Goal: Task Accomplishment & Management: Use online tool/utility

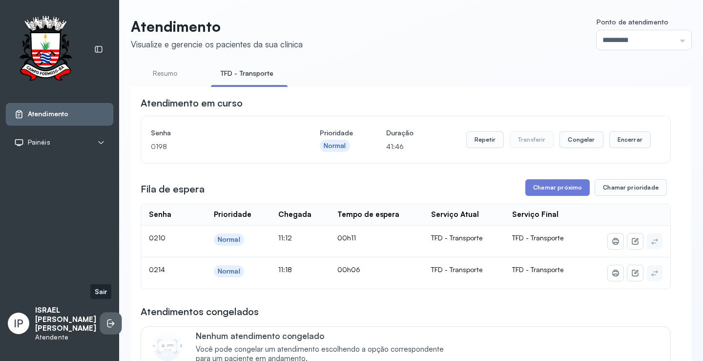
click at [106, 318] on icon at bounding box center [111, 323] width 10 height 10
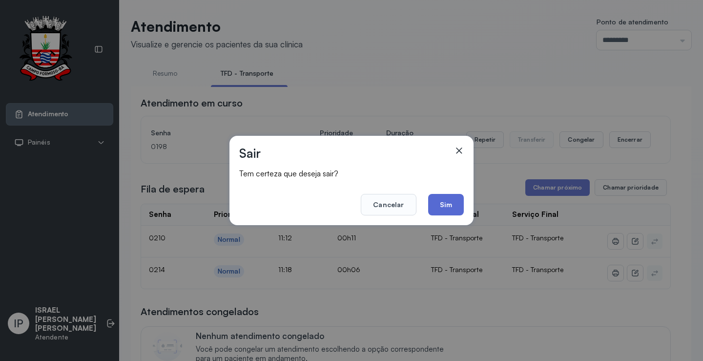
drag, startPoint x: 456, startPoint y: 191, endPoint x: 450, endPoint y: 196, distance: 7.3
click at [455, 192] on footer "Cancelar Sim" at bounding box center [351, 197] width 225 height 35
click at [449, 198] on button "Sim" at bounding box center [446, 204] width 36 height 21
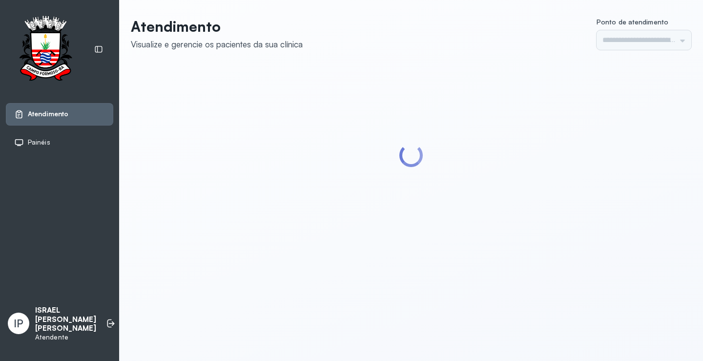
type input "*********"
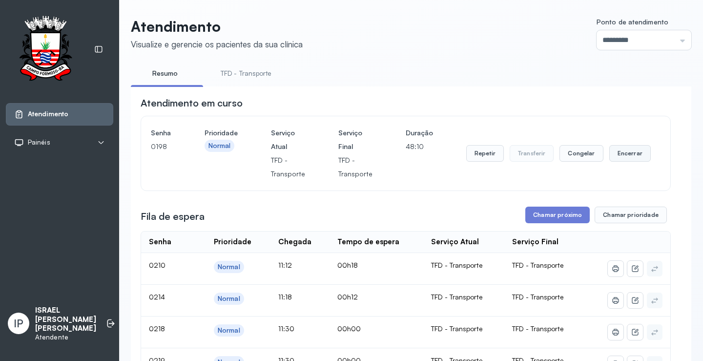
click at [625, 155] on button "Encerrar" at bounding box center [631, 153] width 42 height 17
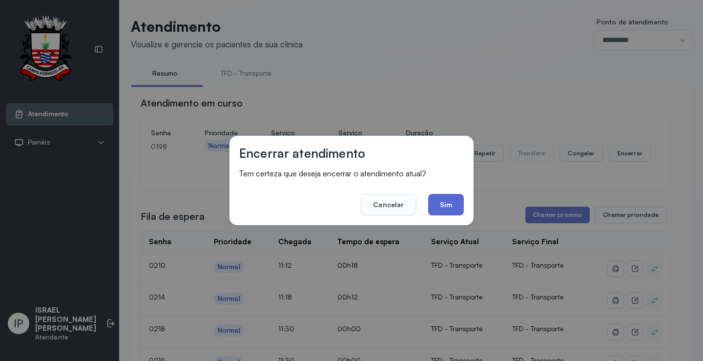
click at [440, 205] on button "Sim" at bounding box center [446, 204] width 36 height 21
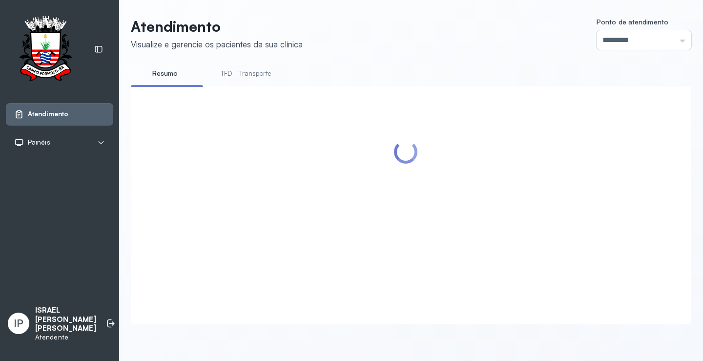
click at [556, 215] on div at bounding box center [406, 193] width 530 height 195
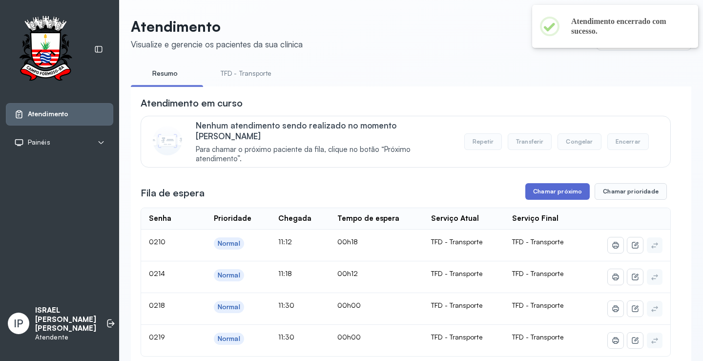
click at [554, 183] on button "Chamar próximo" at bounding box center [558, 191] width 64 height 17
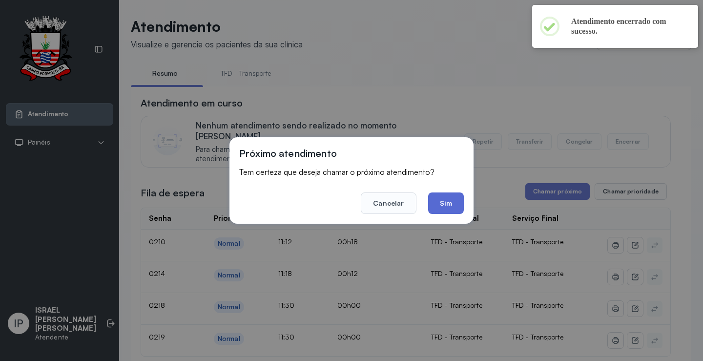
click at [443, 202] on button "Sim" at bounding box center [446, 202] width 36 height 21
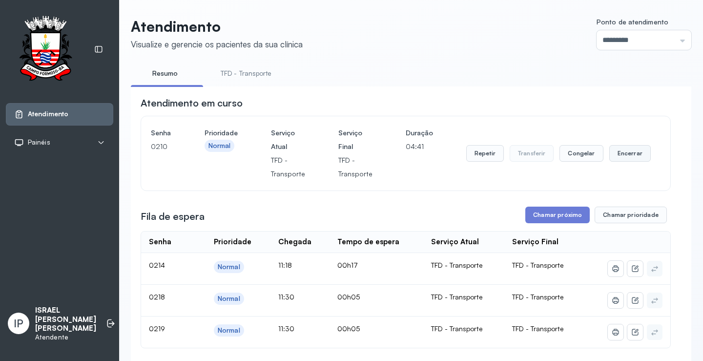
click at [623, 152] on button "Encerrar" at bounding box center [631, 153] width 42 height 17
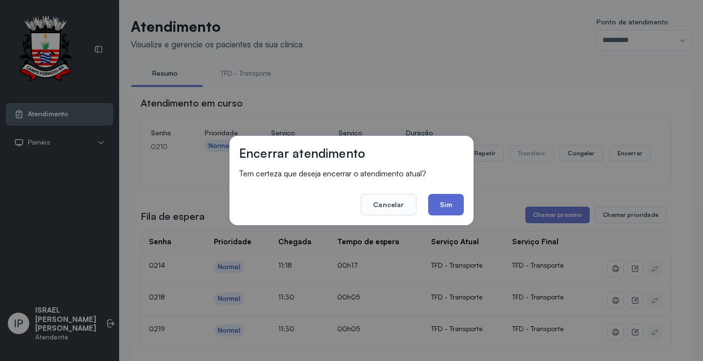
click at [435, 206] on button "Sim" at bounding box center [446, 204] width 36 height 21
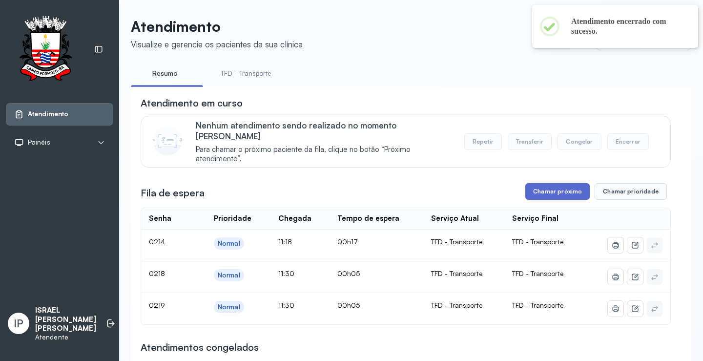
click at [544, 183] on button "Chamar próximo" at bounding box center [558, 191] width 64 height 17
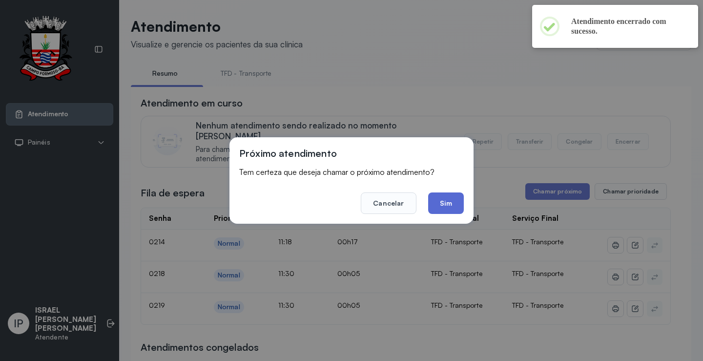
click at [446, 208] on button "Sim" at bounding box center [446, 202] width 36 height 21
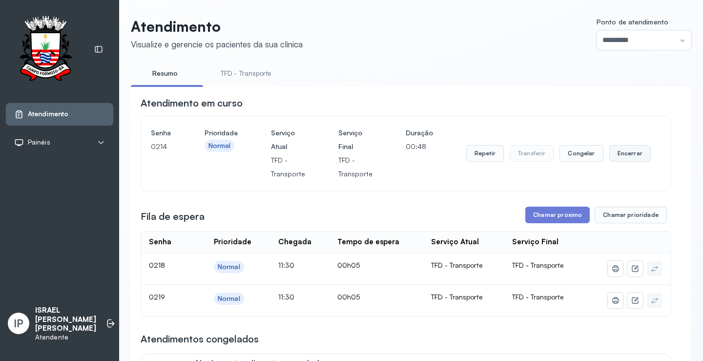
click at [624, 151] on button "Encerrar" at bounding box center [631, 153] width 42 height 17
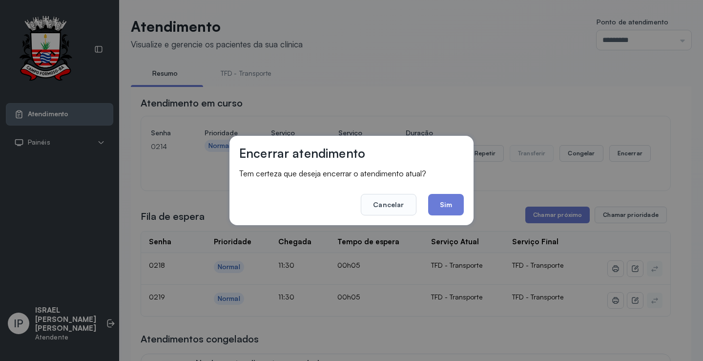
click at [478, 112] on div "Encerrar atendimento Tem certeza que deseja encerrar o atendimento atual? Cance…" at bounding box center [351, 180] width 703 height 361
click at [443, 206] on button "Sim" at bounding box center [446, 204] width 36 height 21
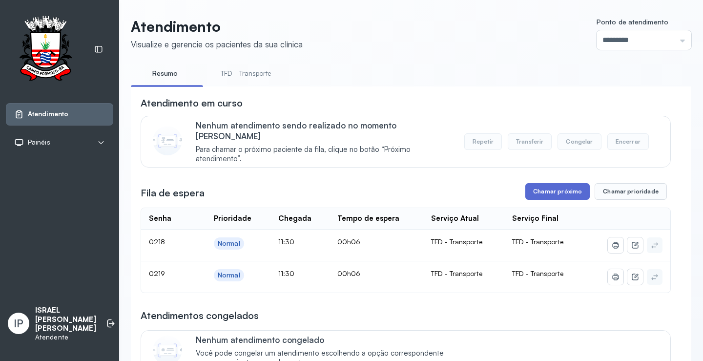
click at [548, 183] on button "Chamar próximo" at bounding box center [558, 191] width 64 height 17
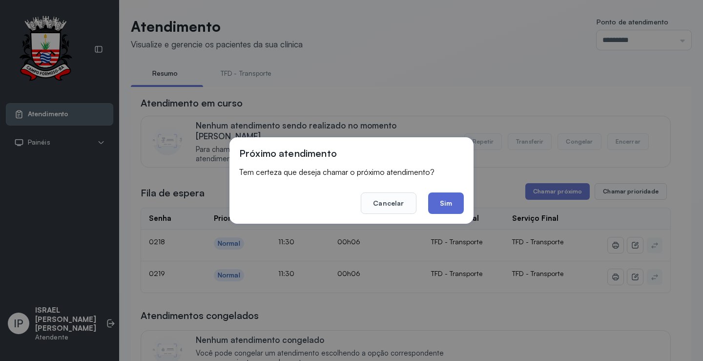
click at [454, 210] on button "Sim" at bounding box center [446, 202] width 36 height 21
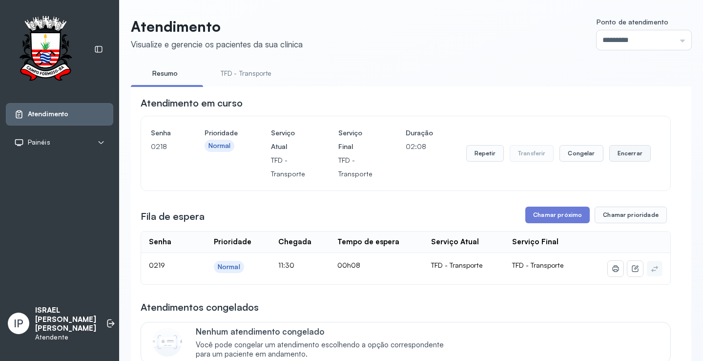
click at [625, 154] on button "Encerrar" at bounding box center [631, 153] width 42 height 17
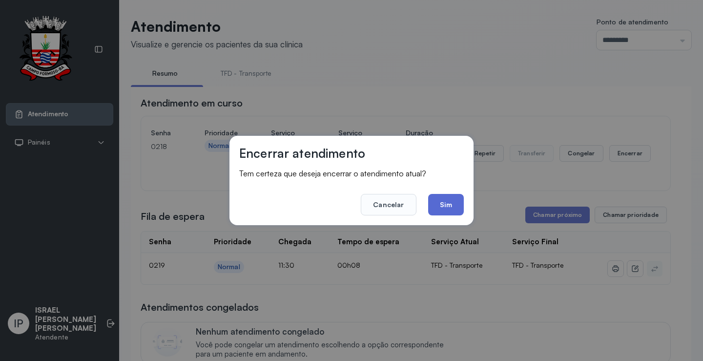
click at [451, 204] on button "Sim" at bounding box center [446, 204] width 36 height 21
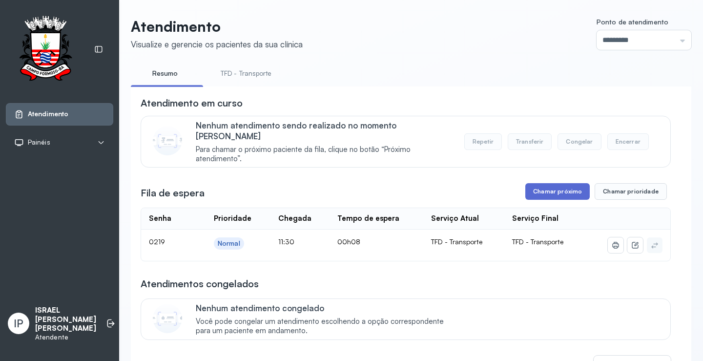
click at [551, 183] on button "Chamar próximo" at bounding box center [558, 191] width 64 height 17
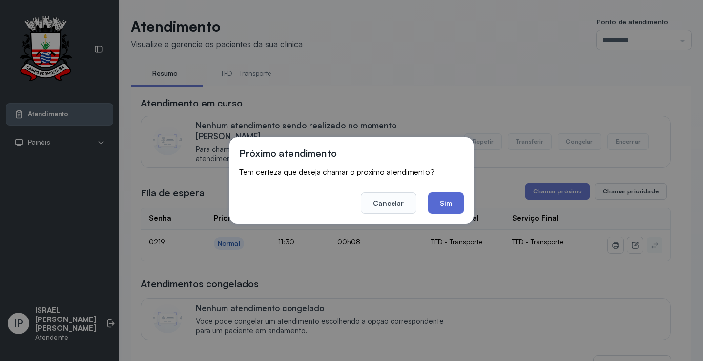
click at [443, 205] on button "Sim" at bounding box center [446, 202] width 36 height 21
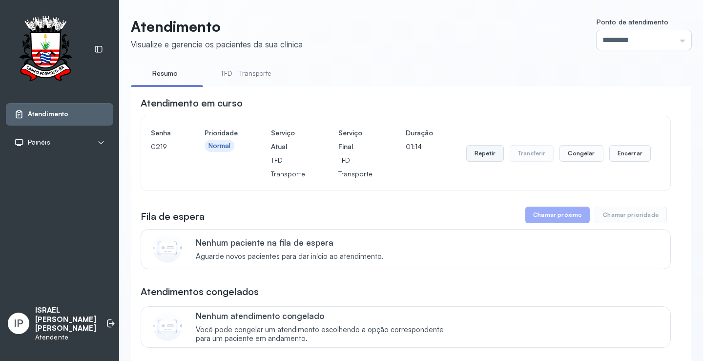
click at [481, 152] on button "Repetir" at bounding box center [485, 153] width 38 height 17
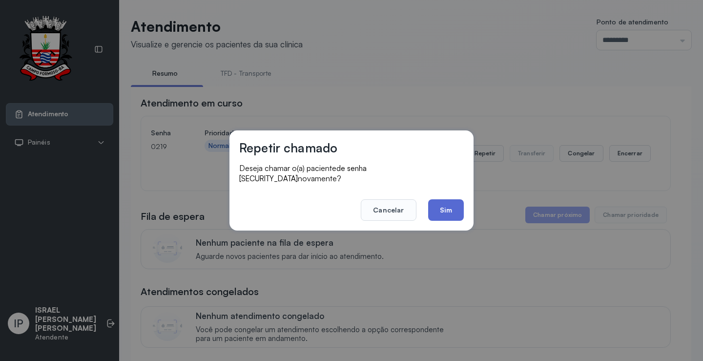
click at [451, 205] on button "Sim" at bounding box center [446, 209] width 36 height 21
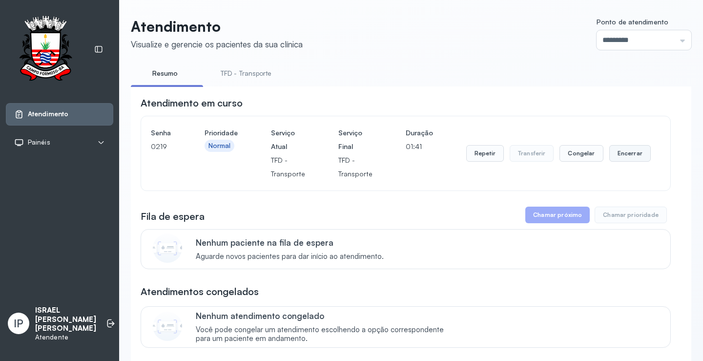
click at [628, 151] on button "Encerrar" at bounding box center [631, 153] width 42 height 17
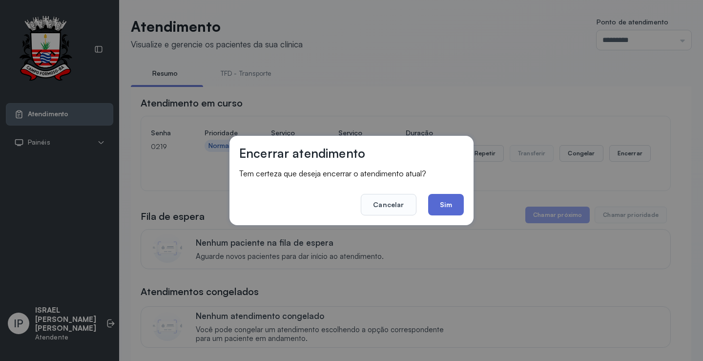
click at [444, 208] on button "Sim" at bounding box center [446, 204] width 36 height 21
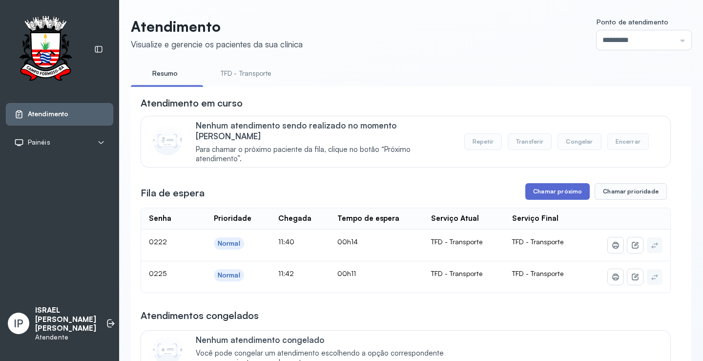
click at [546, 183] on button "Chamar próximo" at bounding box center [558, 191] width 64 height 17
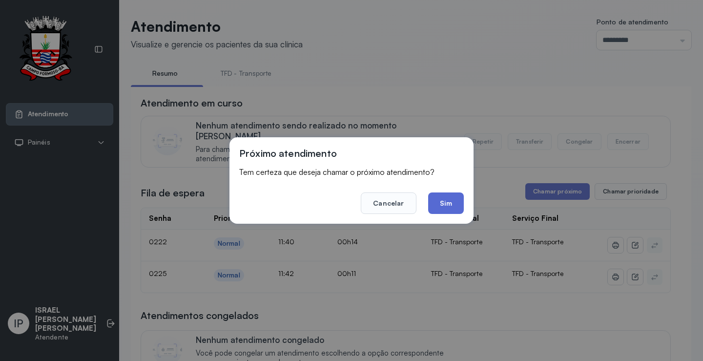
click at [455, 205] on button "Sim" at bounding box center [446, 202] width 36 height 21
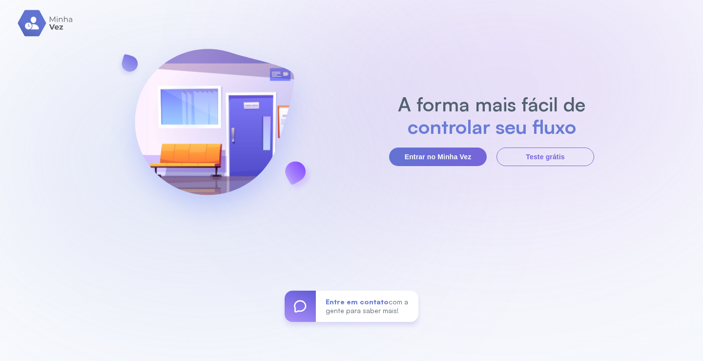
click at [427, 146] on section "A forma mais fácil de controlar seu fluxo Entrar no Minha Vez Teste grátis" at bounding box center [491, 129] width 205 height 73
click at [432, 156] on button "Entrar no Minha Vez" at bounding box center [438, 157] width 98 height 19
click at [423, 158] on button "Entrar no Minha Vez" at bounding box center [438, 157] width 98 height 19
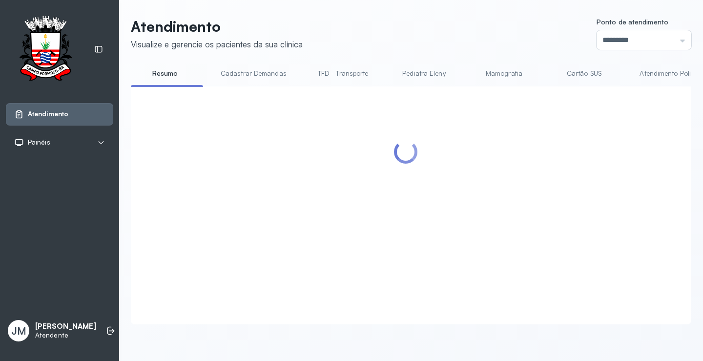
scroll to position [0, 0]
click at [345, 70] on link "TFD - Transporte" at bounding box center [343, 73] width 70 height 16
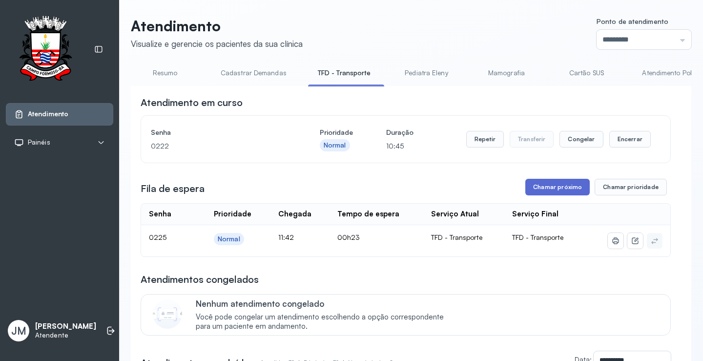
click at [561, 189] on button "Chamar próximo" at bounding box center [558, 187] width 64 height 17
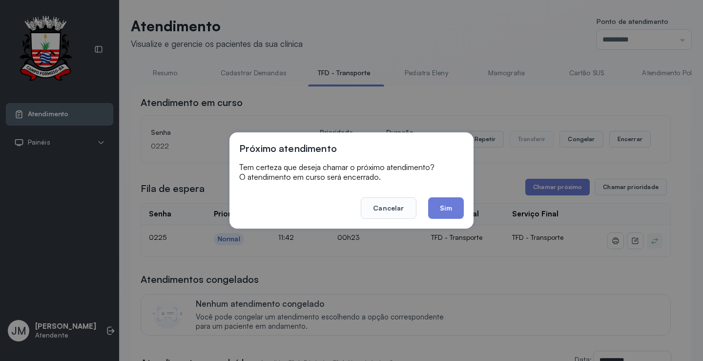
click at [403, 202] on button "Cancelar" at bounding box center [388, 207] width 55 height 21
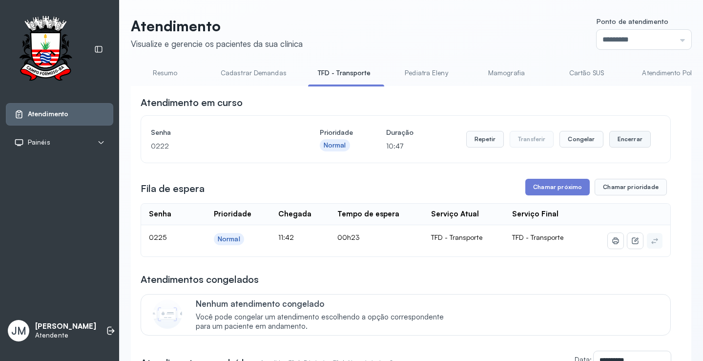
click at [629, 141] on button "Encerrar" at bounding box center [631, 139] width 42 height 17
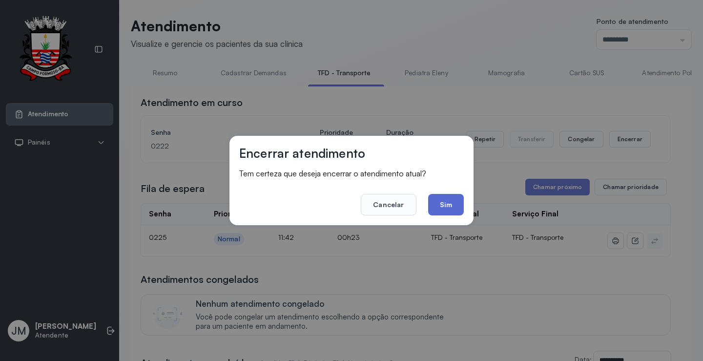
click at [454, 201] on button "Sim" at bounding box center [446, 204] width 36 height 21
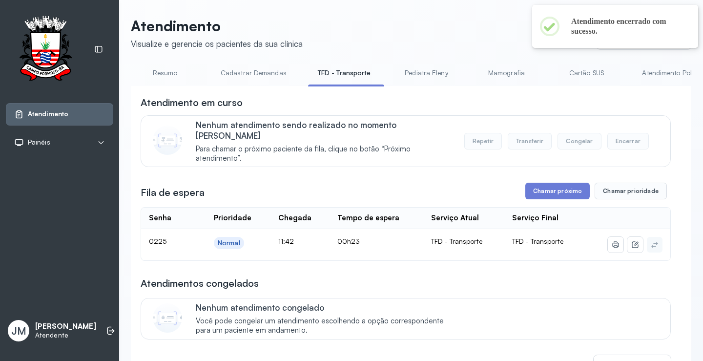
click at [549, 186] on button "Chamar próximo" at bounding box center [558, 191] width 64 height 17
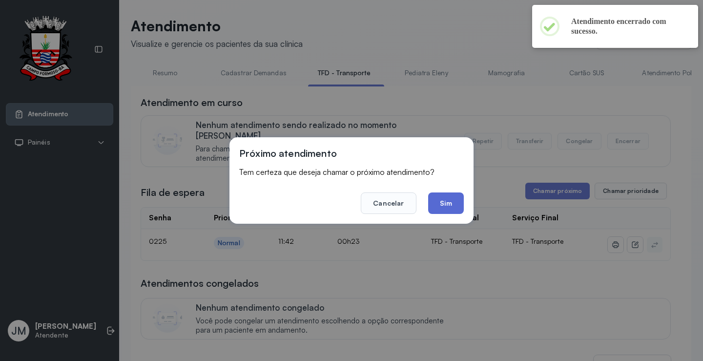
click at [440, 206] on button "Sim" at bounding box center [446, 202] width 36 height 21
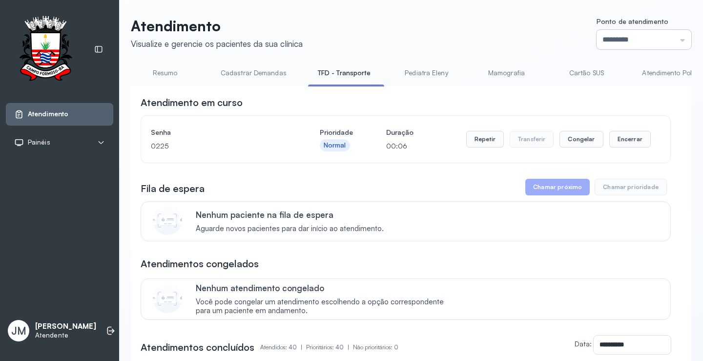
click at [666, 34] on input "*********" at bounding box center [644, 40] width 95 height 20
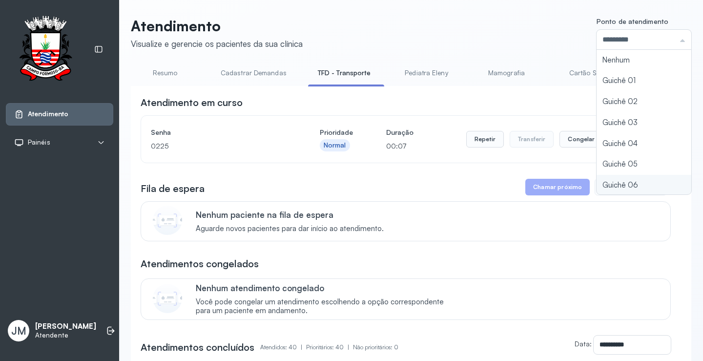
scroll to position [43, 0]
type input "*********"
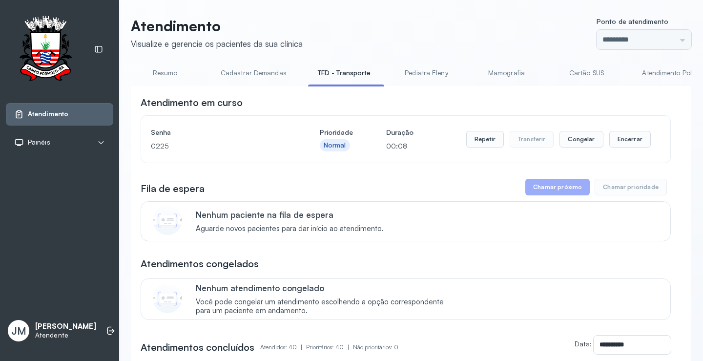
click at [405, 17] on header "Atendimento Visualize e gerencie os pacientes da sua clínica Ponto de atendimen…" at bounding box center [411, 33] width 561 height 32
click at [585, 70] on link "Cartão SUS" at bounding box center [586, 73] width 68 height 16
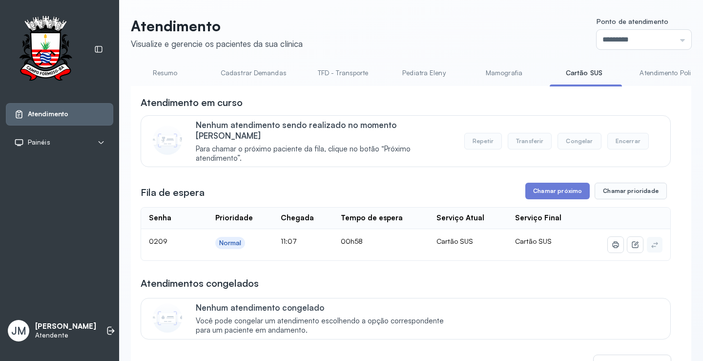
click at [558, 183] on button "Chamar próximo" at bounding box center [558, 191] width 64 height 17
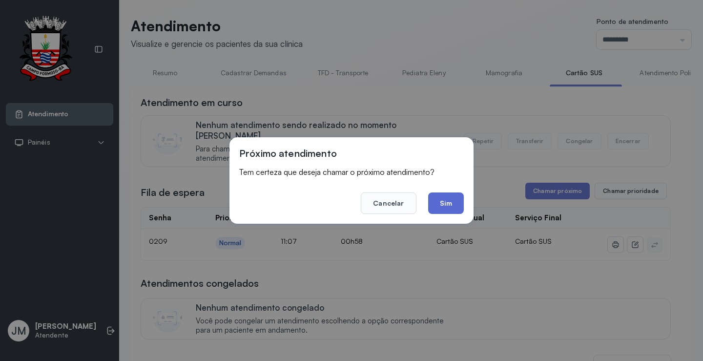
click at [446, 204] on button "Sim" at bounding box center [446, 202] width 36 height 21
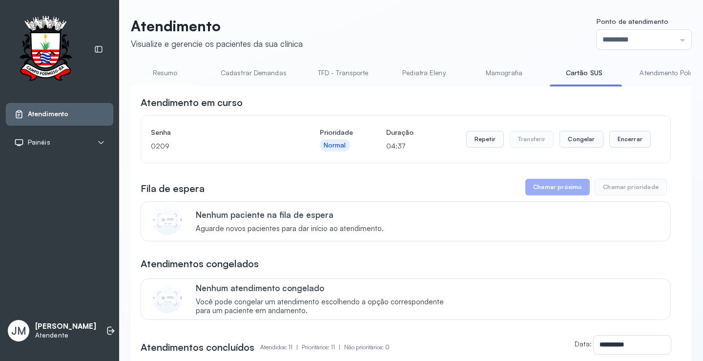
click at [169, 71] on link "Resumo" at bounding box center [165, 73] width 68 height 16
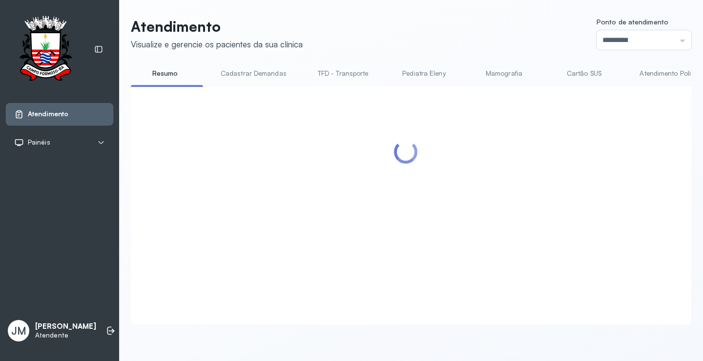
click at [338, 70] on link "TFD - Transporte" at bounding box center [343, 73] width 70 height 16
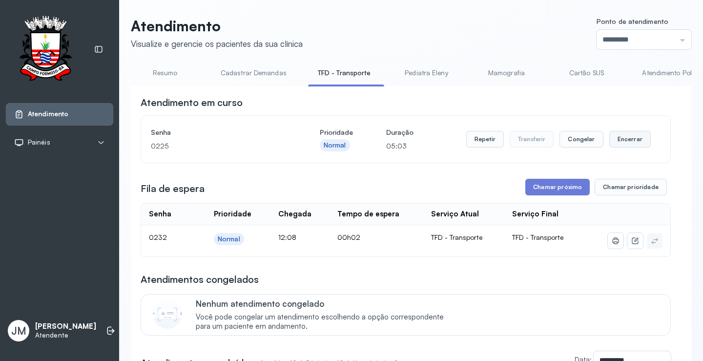
click at [625, 133] on button "Encerrar" at bounding box center [631, 139] width 42 height 17
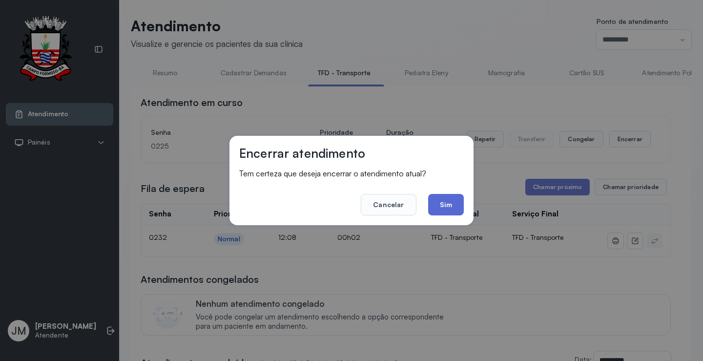
click at [444, 199] on button "Sim" at bounding box center [446, 204] width 36 height 21
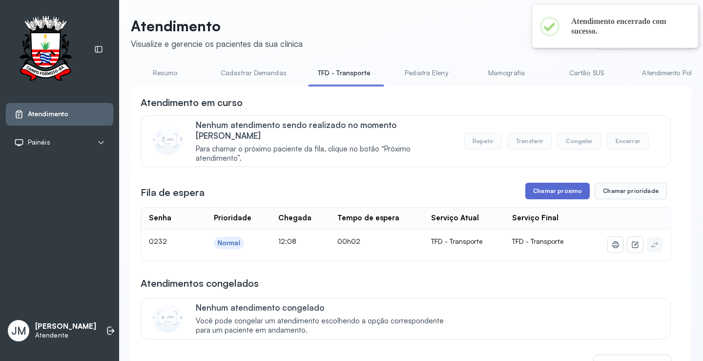
click at [543, 183] on button "Chamar próximo" at bounding box center [558, 191] width 64 height 17
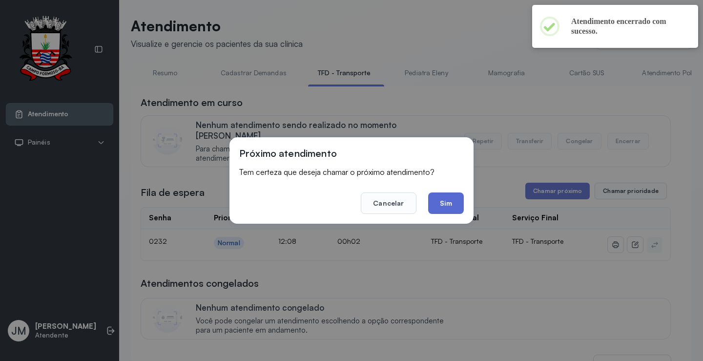
click at [441, 201] on button "Sim" at bounding box center [446, 202] width 36 height 21
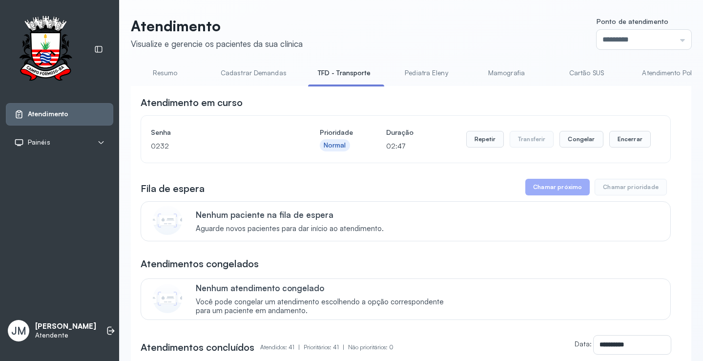
scroll to position [0, 0]
click at [629, 139] on button "Encerrar" at bounding box center [631, 139] width 42 height 17
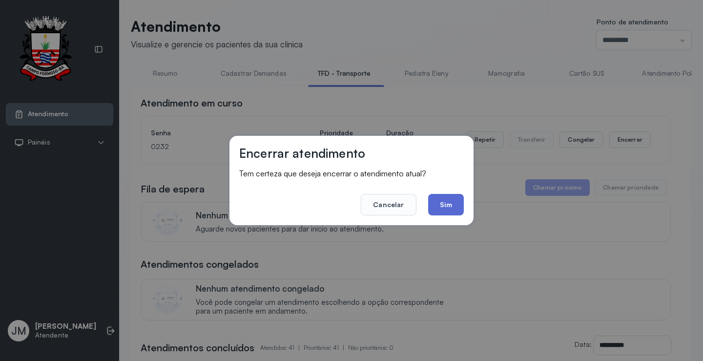
click at [443, 199] on button "Sim" at bounding box center [446, 204] width 36 height 21
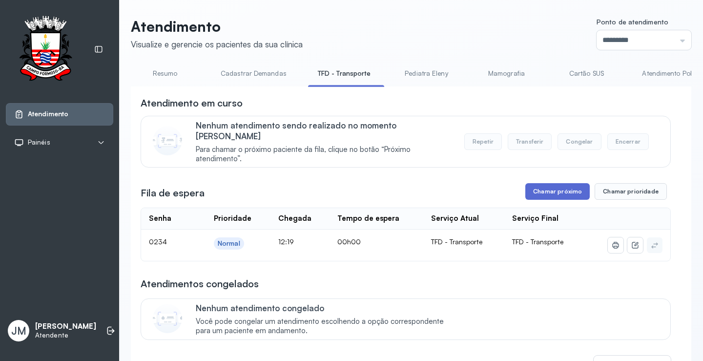
click at [551, 183] on button "Chamar próximo" at bounding box center [558, 191] width 64 height 17
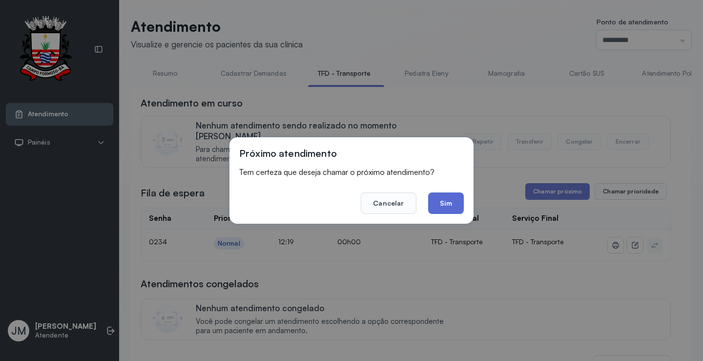
click at [453, 201] on button "Sim" at bounding box center [446, 202] width 36 height 21
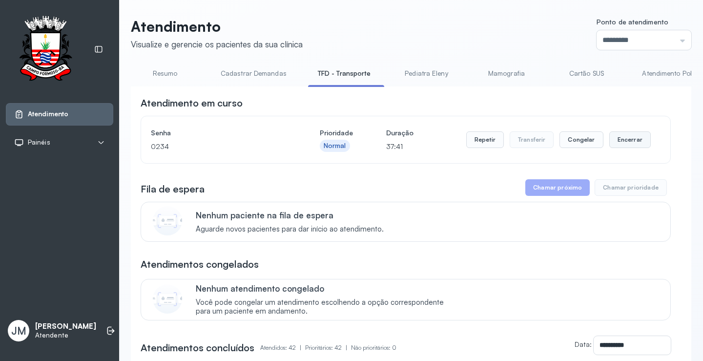
click at [612, 140] on button "Encerrar" at bounding box center [631, 139] width 42 height 17
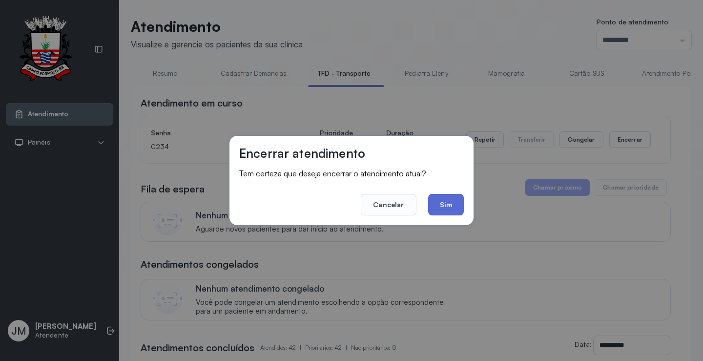
drag, startPoint x: 449, startPoint y: 202, endPoint x: 444, endPoint y: 181, distance: 21.6
click at [449, 202] on button "Sim" at bounding box center [446, 204] width 36 height 21
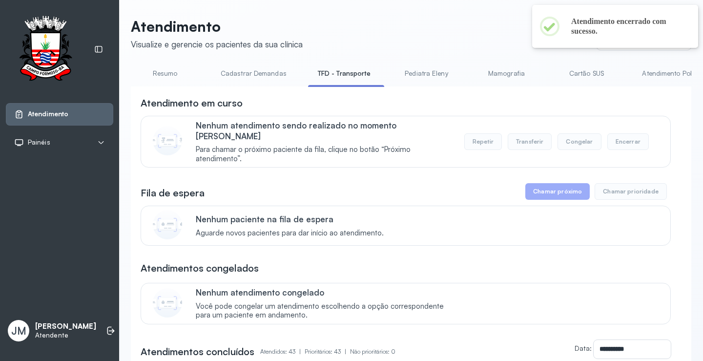
click at [587, 70] on link "Cartão SUS" at bounding box center [586, 73] width 68 height 16
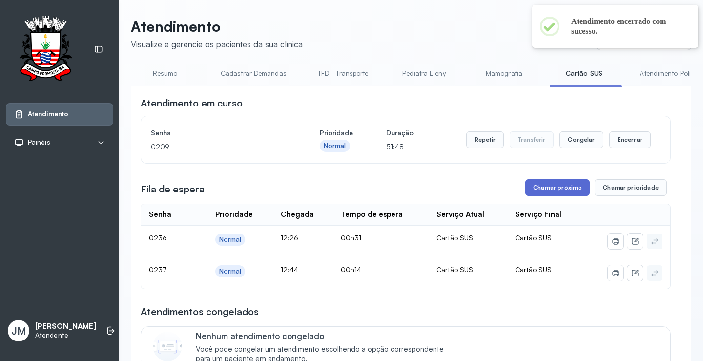
click at [542, 188] on button "Chamar próximo" at bounding box center [558, 187] width 64 height 17
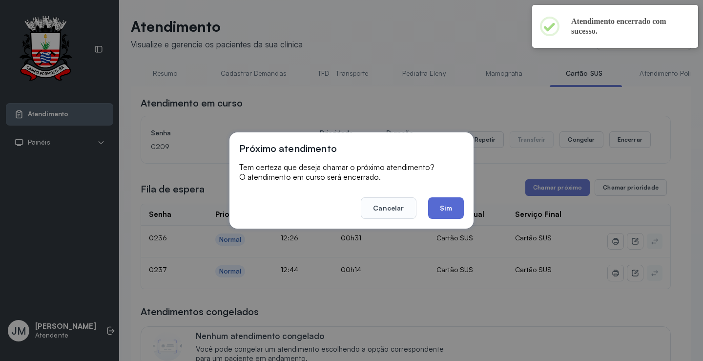
click at [440, 203] on button "Sim" at bounding box center [446, 207] width 36 height 21
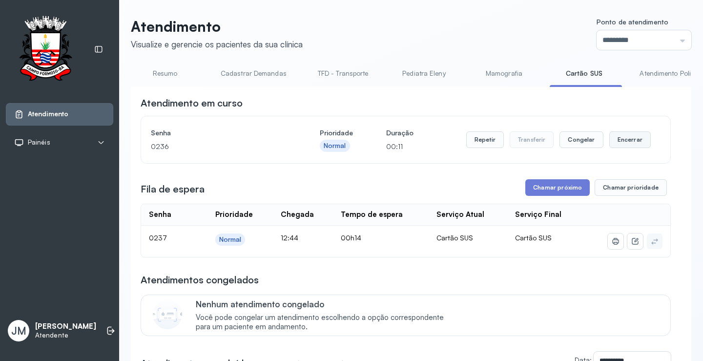
click at [623, 141] on button "Encerrar" at bounding box center [631, 139] width 42 height 17
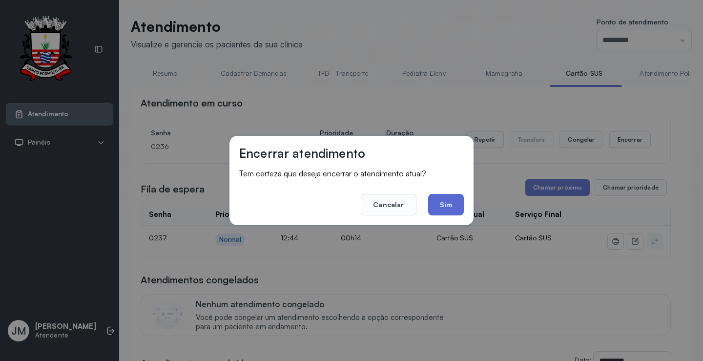
click at [456, 204] on button "Sim" at bounding box center [446, 204] width 36 height 21
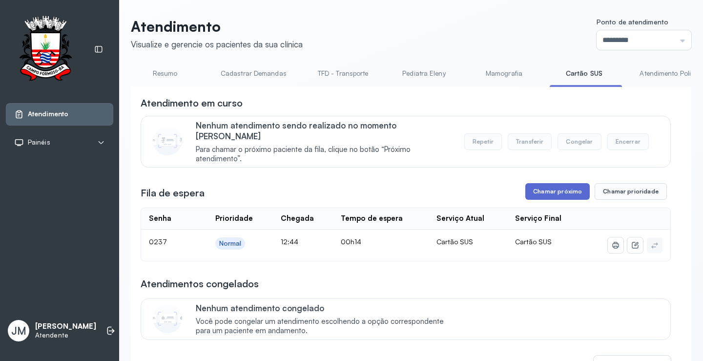
click at [547, 188] on button "Chamar próximo" at bounding box center [558, 191] width 64 height 17
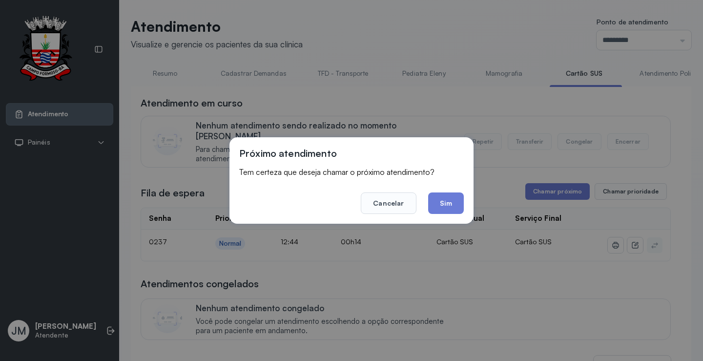
click at [453, 203] on button "Sim" at bounding box center [446, 202] width 36 height 21
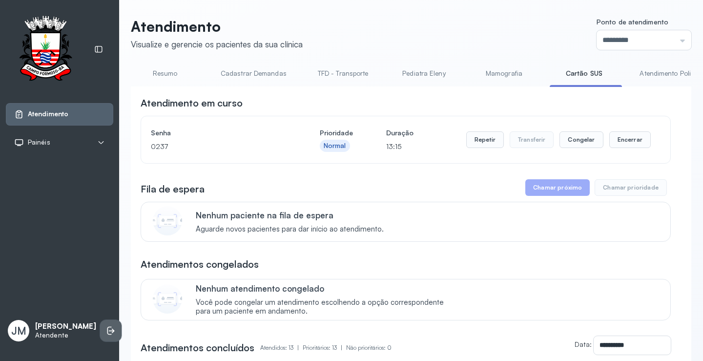
click at [106, 331] on icon at bounding box center [111, 331] width 10 height 10
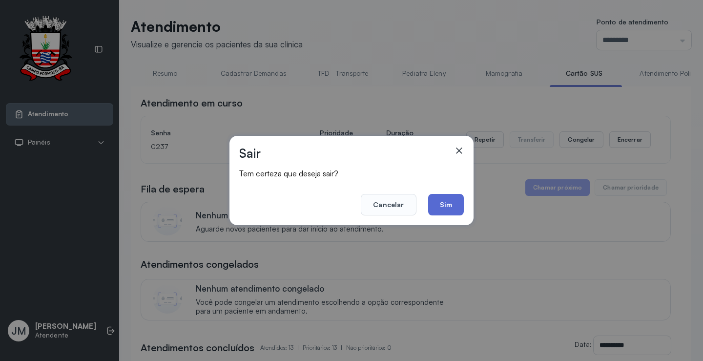
click at [449, 199] on button "Sim" at bounding box center [446, 204] width 36 height 21
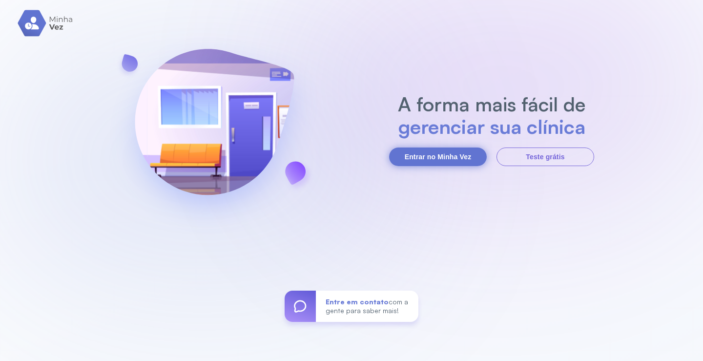
click at [448, 156] on button "Entrar no Minha Vez" at bounding box center [438, 157] width 98 height 19
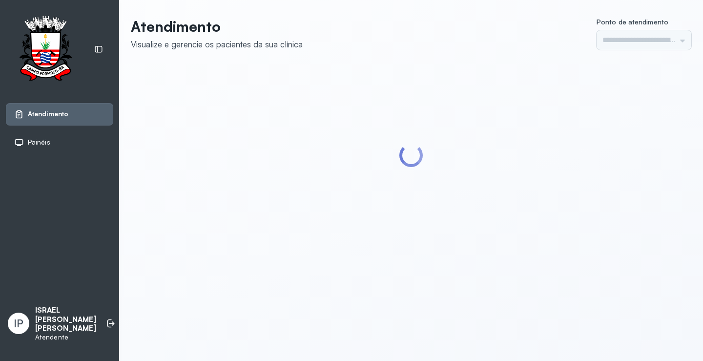
type input "*********"
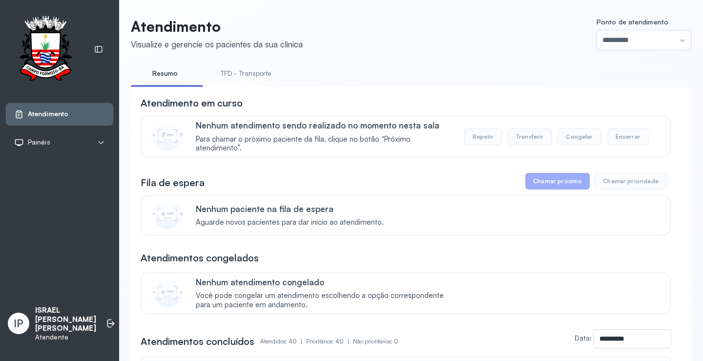
click at [238, 72] on link "TFD - Transporte" at bounding box center [246, 73] width 70 height 16
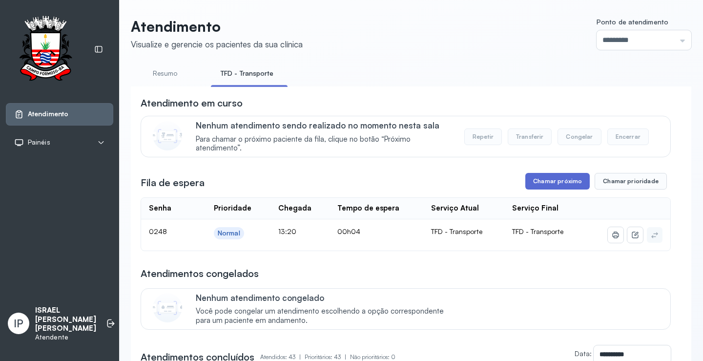
click at [534, 180] on button "Chamar próximo" at bounding box center [558, 181] width 64 height 17
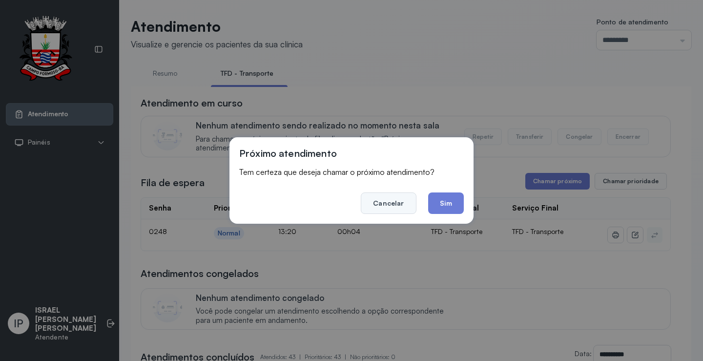
click at [408, 200] on button "Cancelar" at bounding box center [388, 202] width 55 height 21
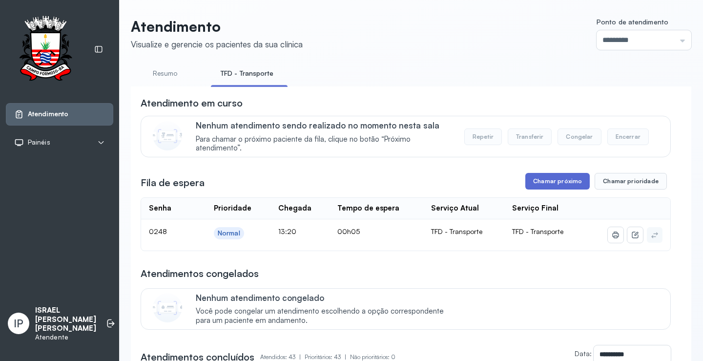
click at [533, 187] on button "Chamar próximo" at bounding box center [558, 181] width 64 height 17
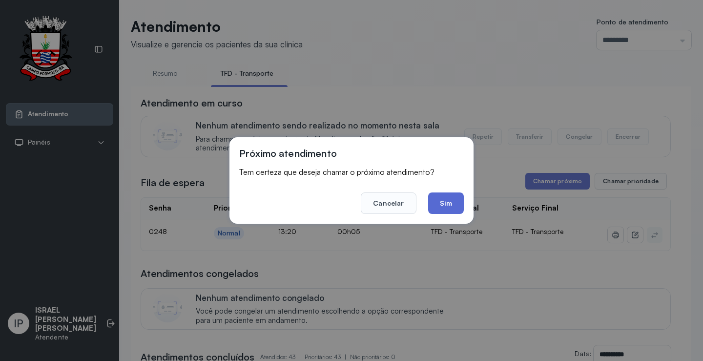
click at [436, 199] on button "Sim" at bounding box center [446, 202] width 36 height 21
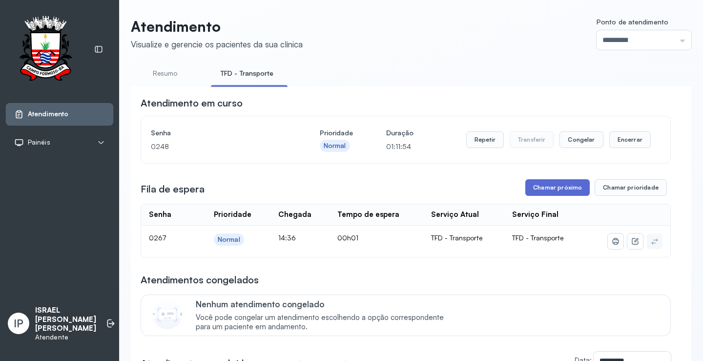
click at [555, 189] on button "Chamar próximo" at bounding box center [558, 187] width 64 height 17
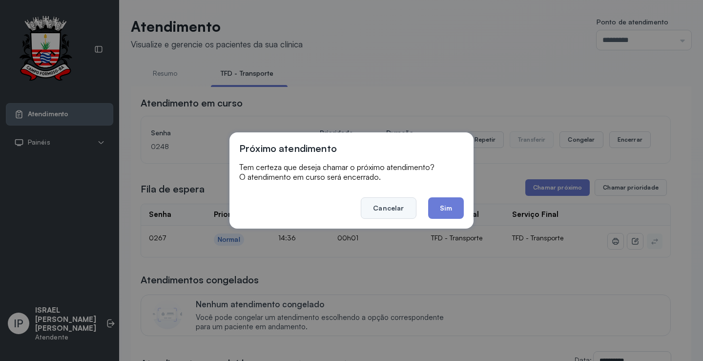
click at [376, 208] on button "Cancelar" at bounding box center [388, 207] width 55 height 21
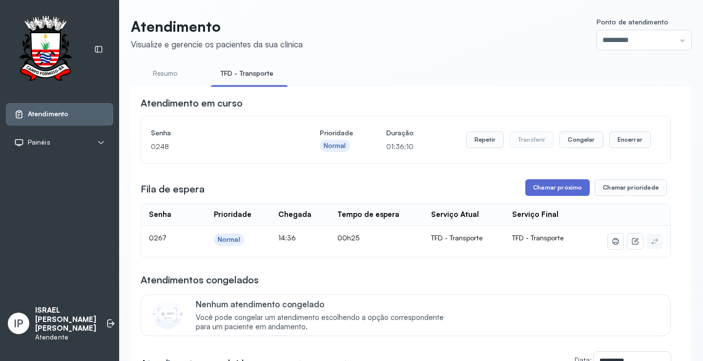
click at [544, 188] on button "Chamar próximo" at bounding box center [558, 187] width 64 height 17
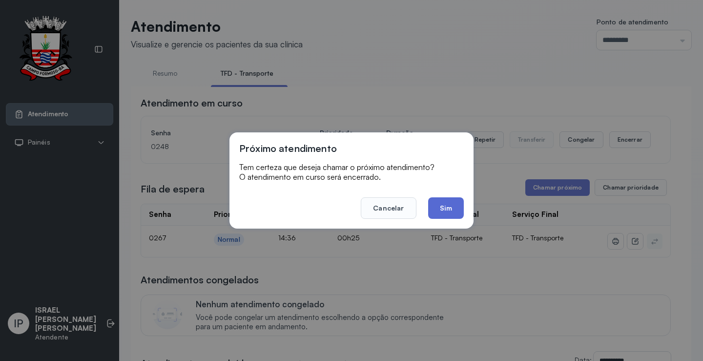
click at [451, 208] on button "Sim" at bounding box center [446, 207] width 36 height 21
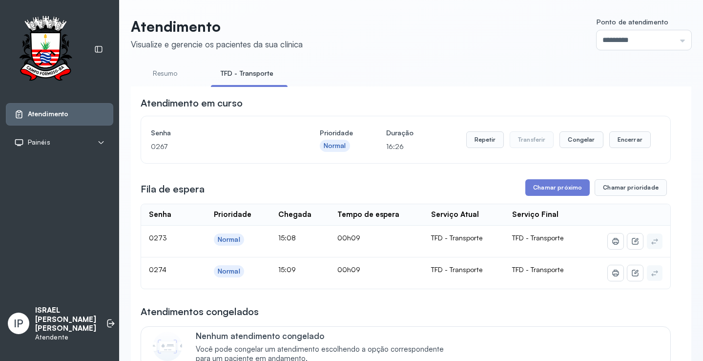
click at [556, 187] on button "Chamar próximo" at bounding box center [558, 187] width 64 height 17
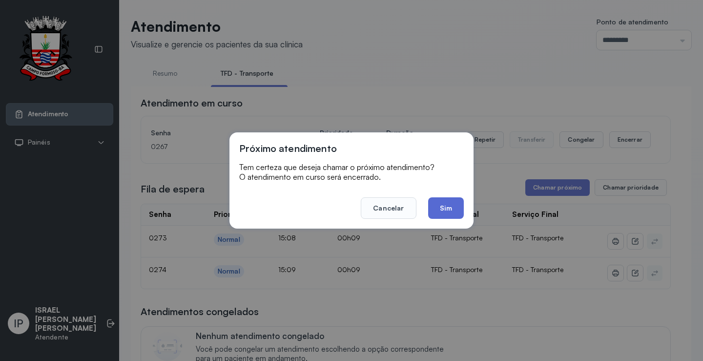
click at [445, 209] on button "Sim" at bounding box center [446, 207] width 36 height 21
